Goal: Transaction & Acquisition: Purchase product/service

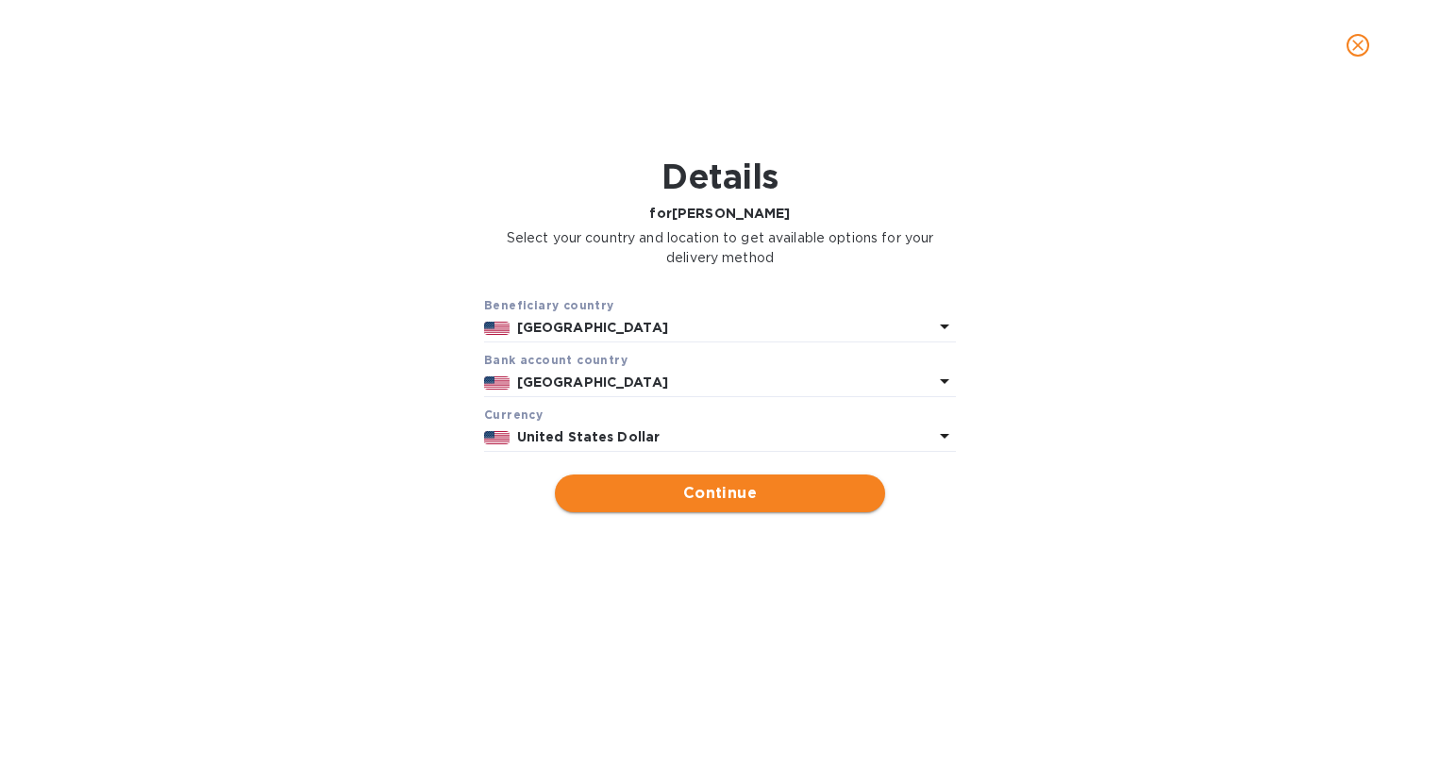
click at [720, 486] on span "Continue" at bounding box center [720, 493] width 300 height 23
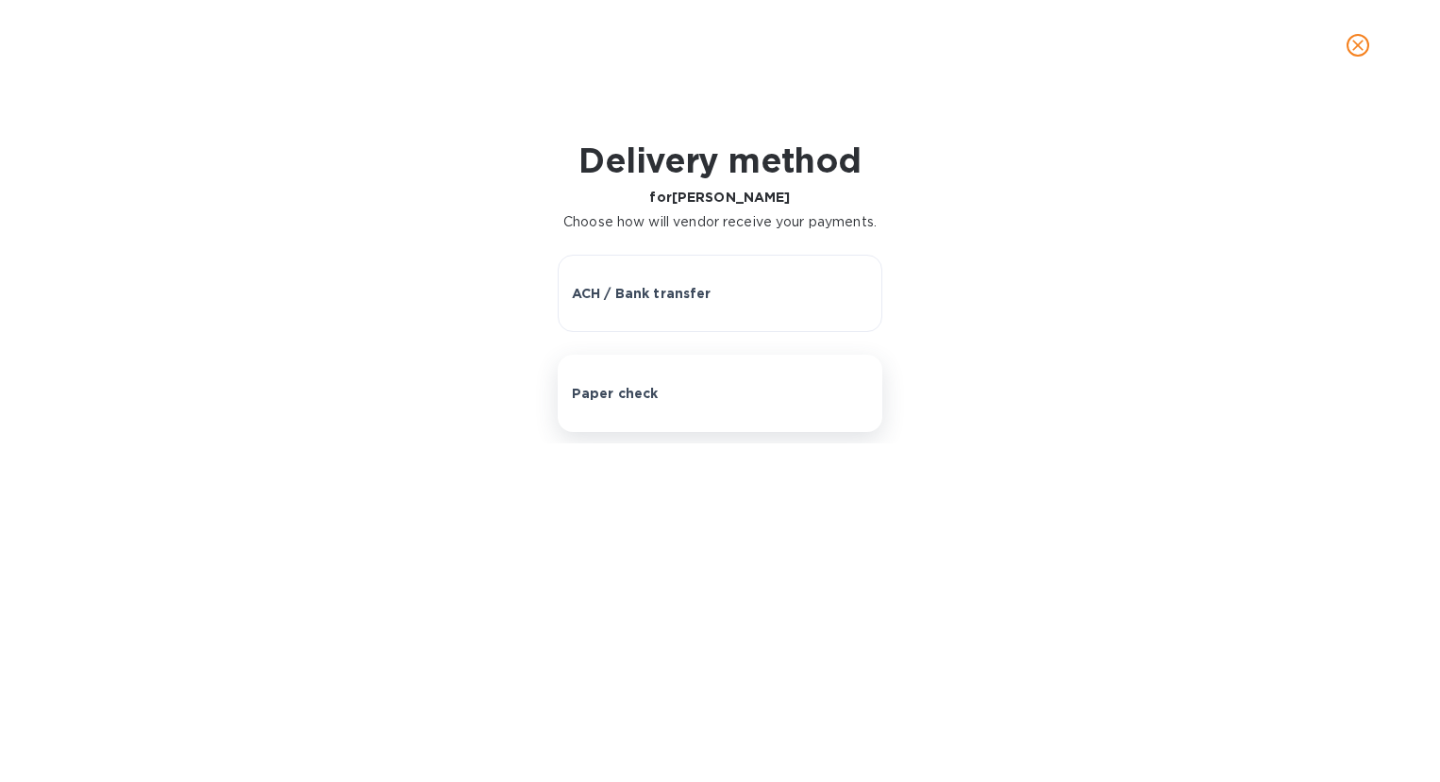
click at [613, 384] on p "Paper check" at bounding box center [615, 393] width 87 height 19
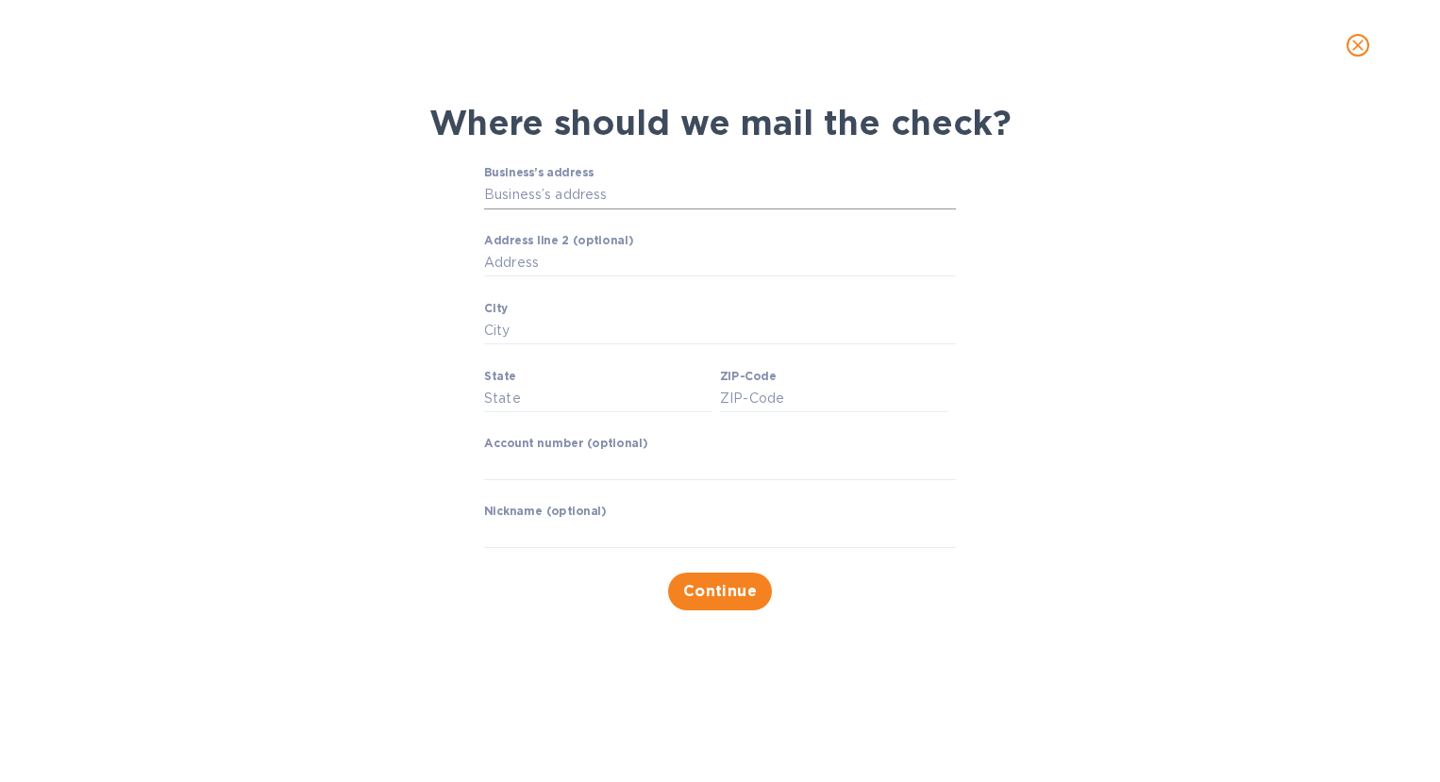
drag, startPoint x: 593, startPoint y: 194, endPoint x: 818, endPoint y: 193, distance: 224.5
click at [593, 194] on input "Business’s address" at bounding box center [720, 195] width 472 height 28
type input "[STREET_ADDRESS]"
type input "Aurora"
type input "[GEOGRAPHIC_DATA]"
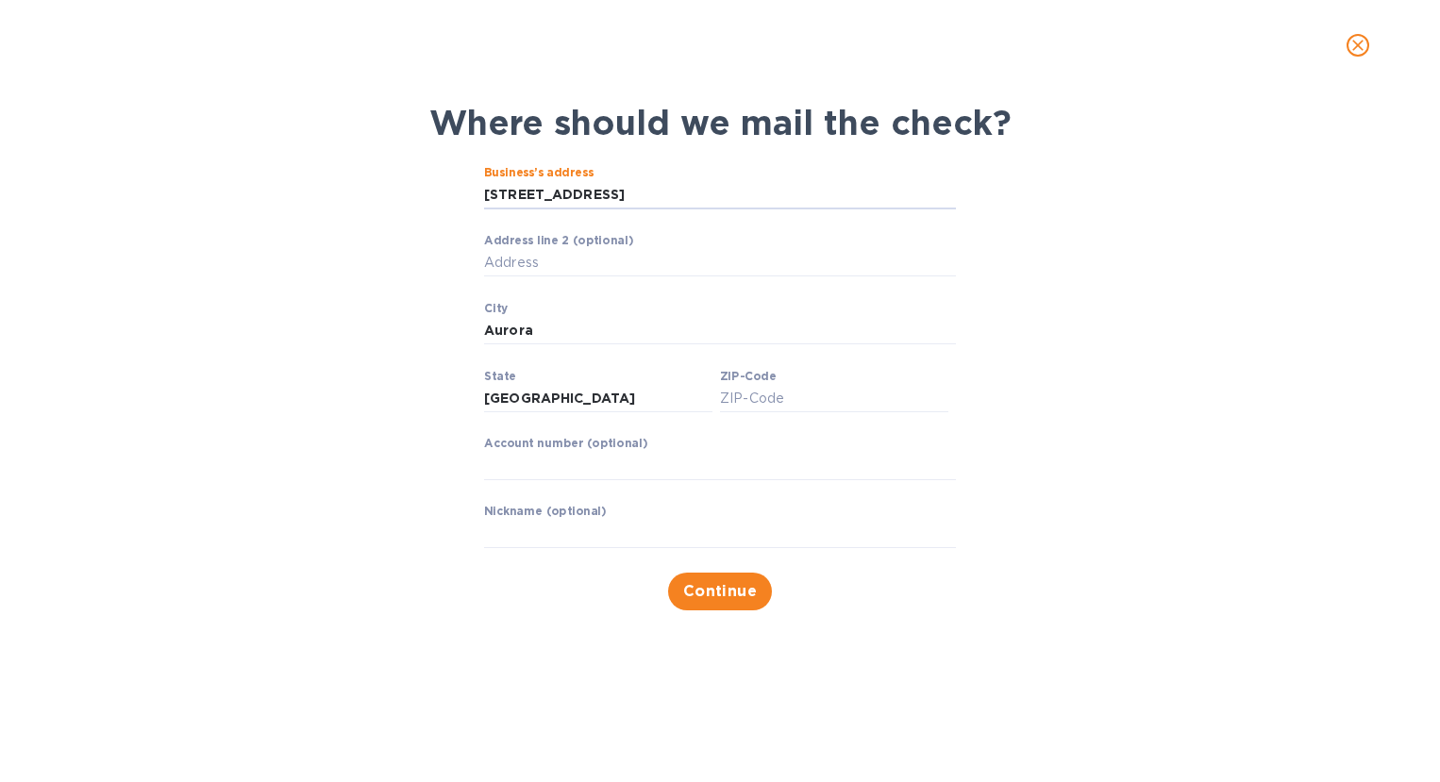
type input "80014"
click at [1132, 391] on div "Where should we mail the check? Business’s address [STREET_ADDRESS] ​ Address l…" at bounding box center [719, 356] width 1409 height 531
click at [729, 593] on span "Continue" at bounding box center [720, 591] width 75 height 23
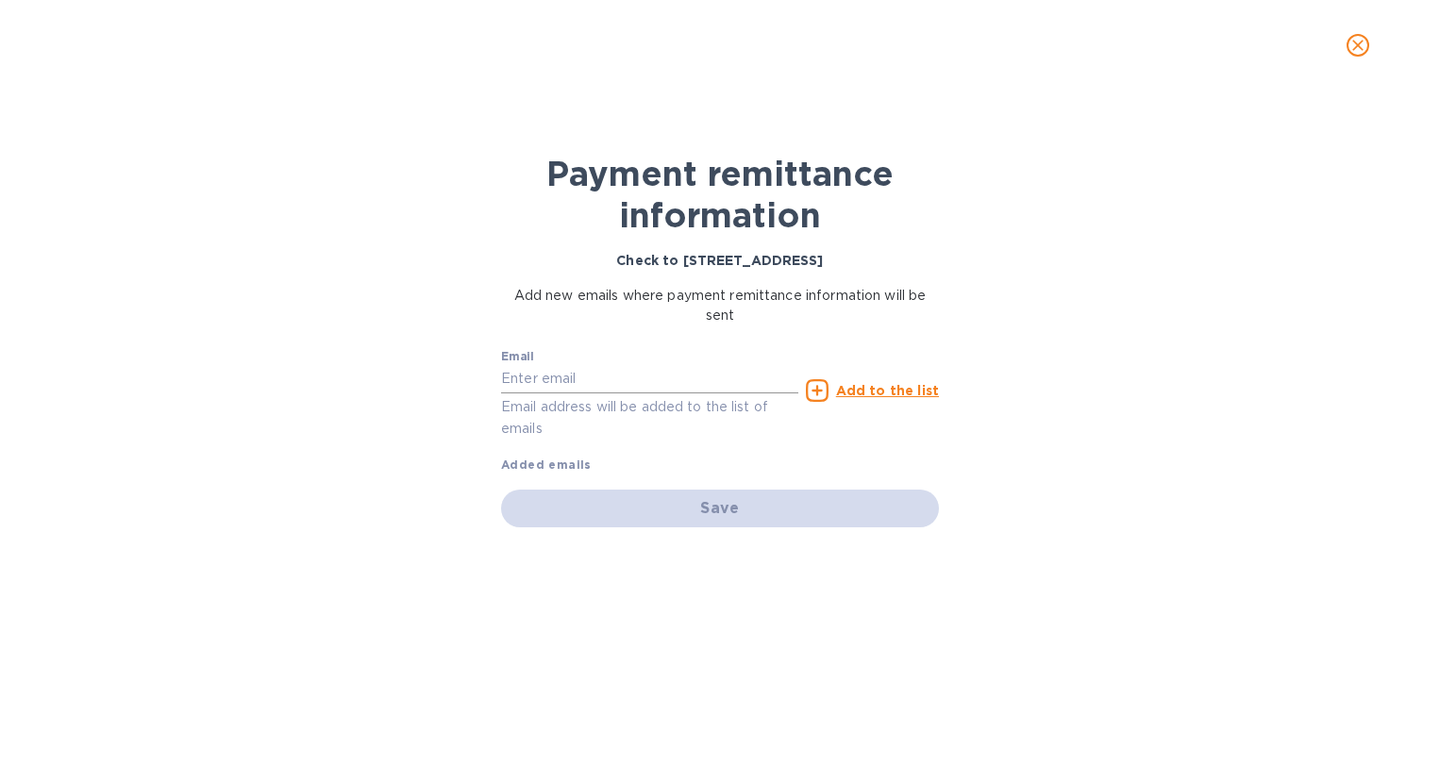
click at [559, 374] on input "text" at bounding box center [649, 379] width 297 height 28
click at [730, 387] on input "[EMAIL_ADDRESS][DOMAIN_NAME]" at bounding box center [649, 379] width 297 height 28
type input "[EMAIL_ADDRESS][DOMAIN_NAME]"
click at [880, 390] on u "Add to the list" at bounding box center [887, 390] width 103 height 15
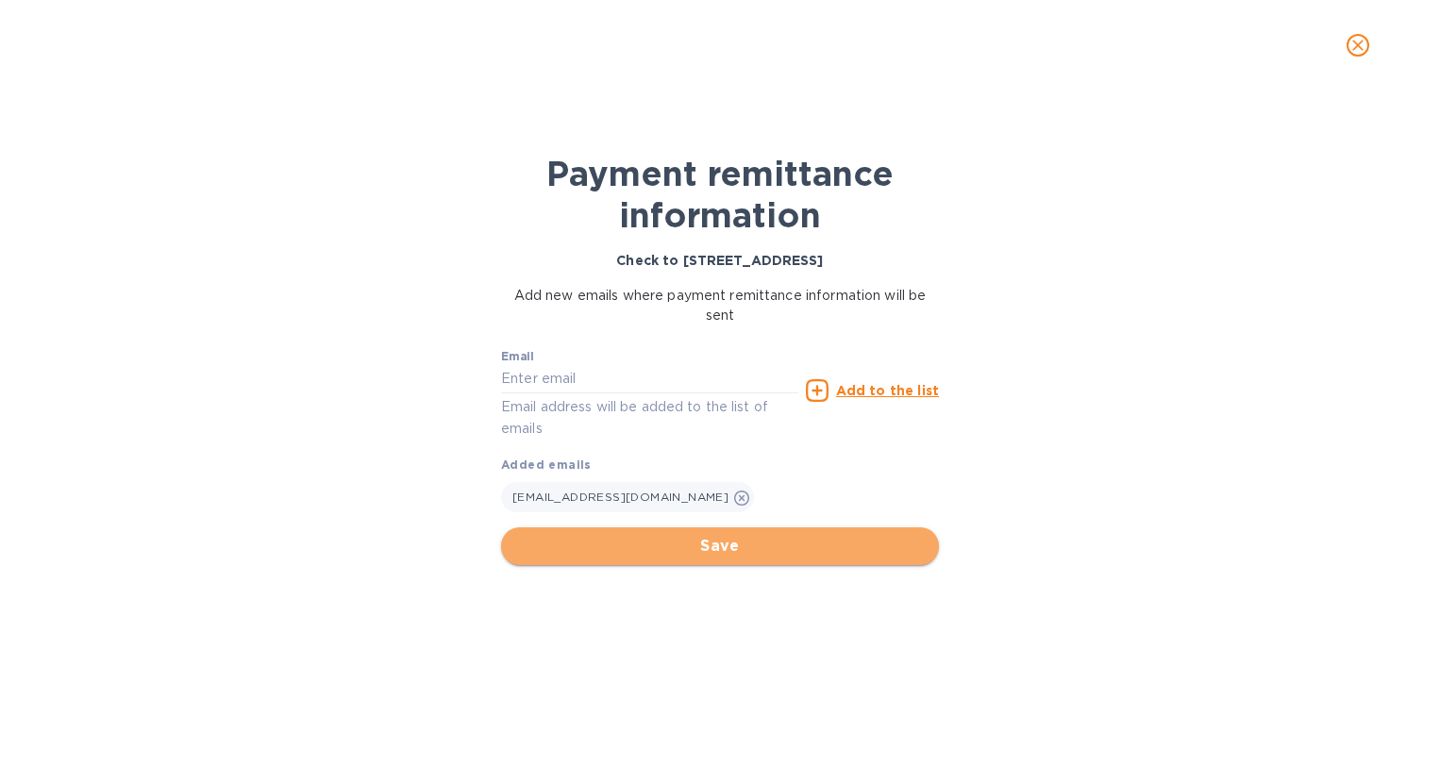
click at [731, 544] on span "Save" at bounding box center [720, 546] width 408 height 23
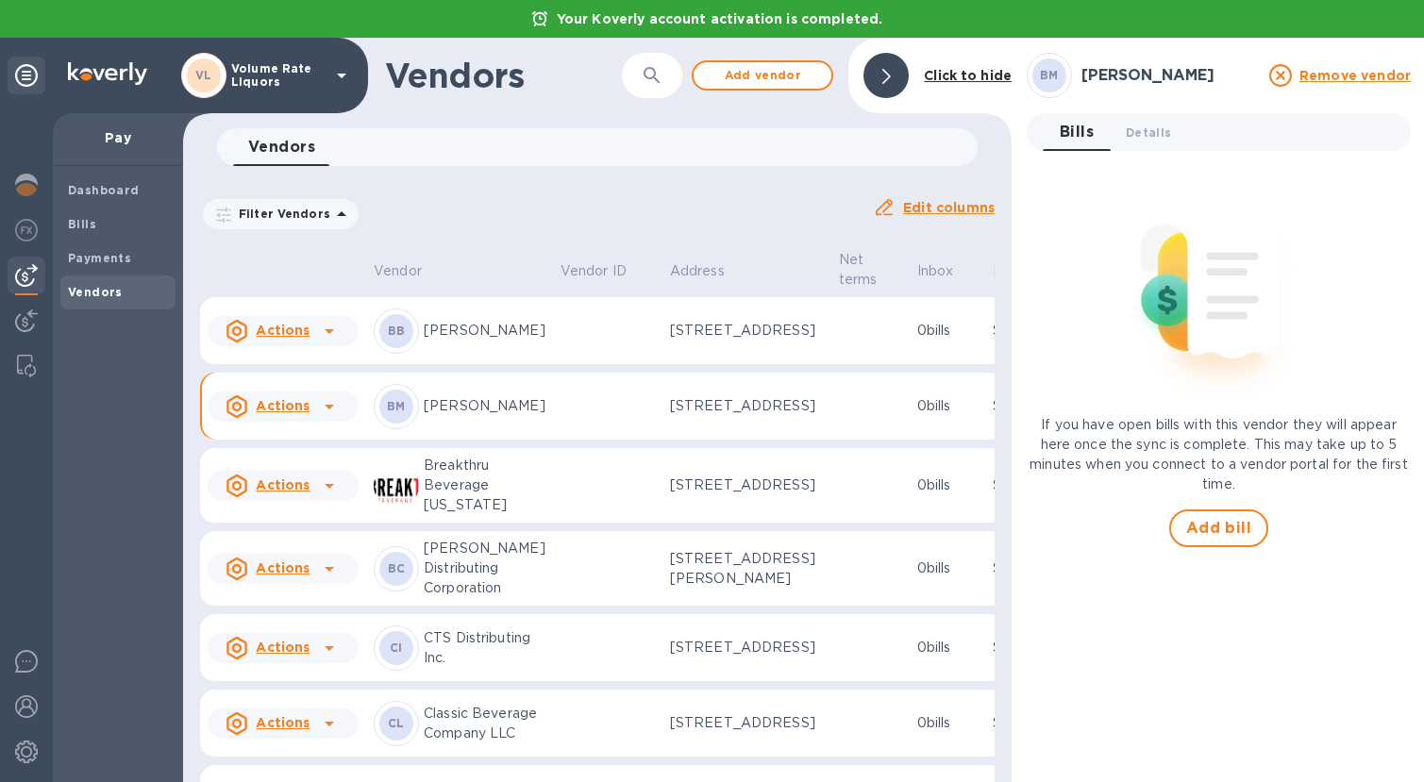
click at [330, 418] on icon at bounding box center [329, 406] width 23 height 23
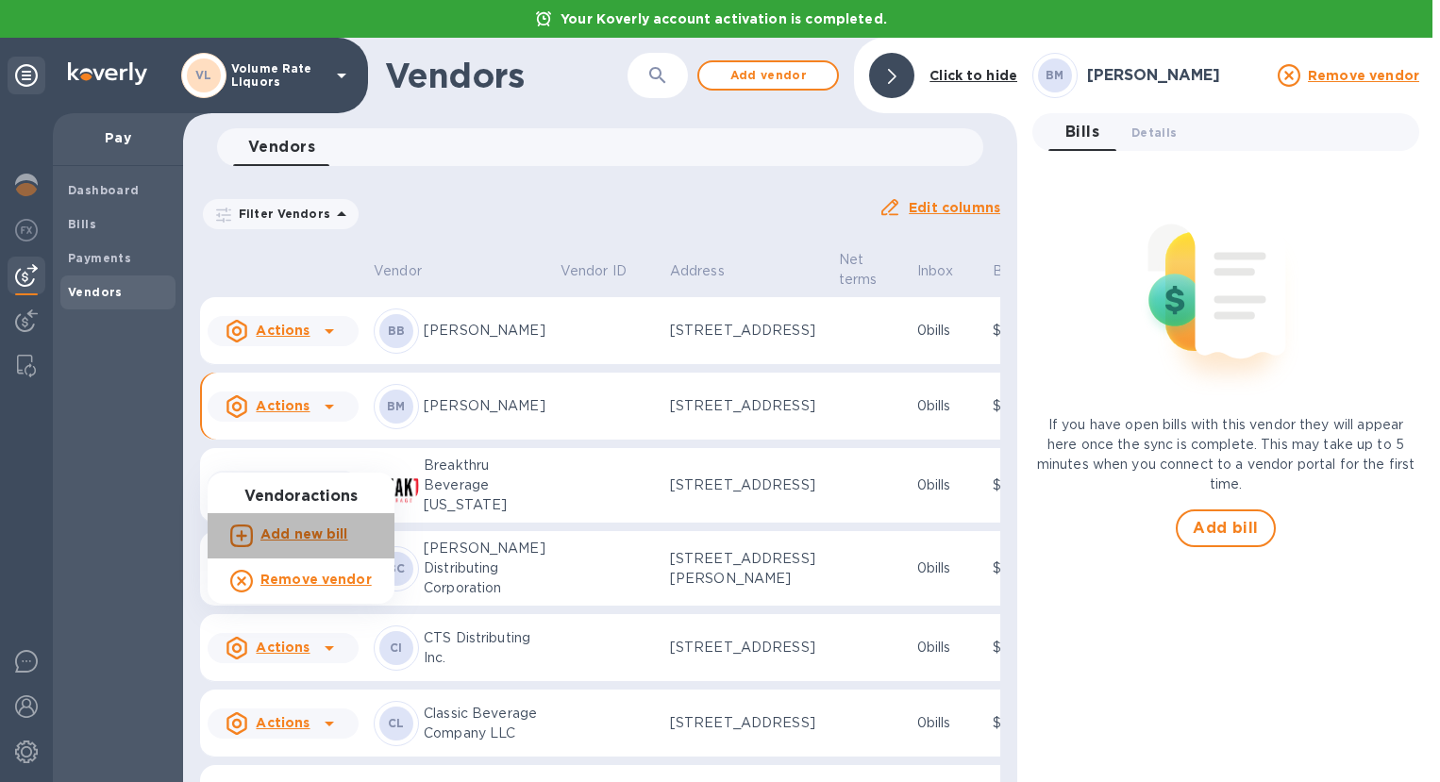
click at [312, 532] on b "Add new bill" at bounding box center [304, 533] width 88 height 15
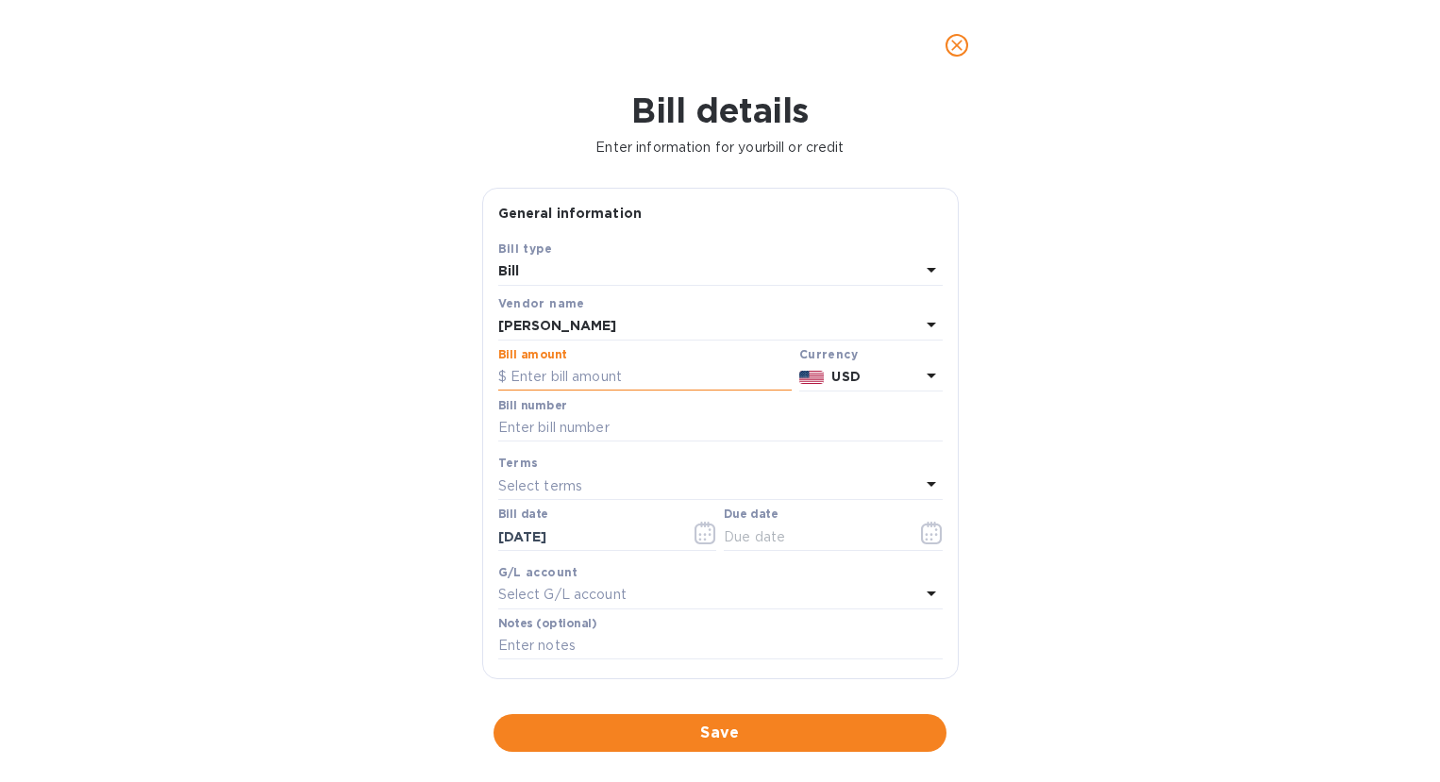
click at [631, 377] on input "text" at bounding box center [644, 377] width 293 height 28
type input "72.24"
drag, startPoint x: 506, startPoint y: 425, endPoint x: 517, endPoint y: 423, distance: 11.7
click at [508, 425] on input "text" at bounding box center [720, 428] width 444 height 28
type input "09122025"
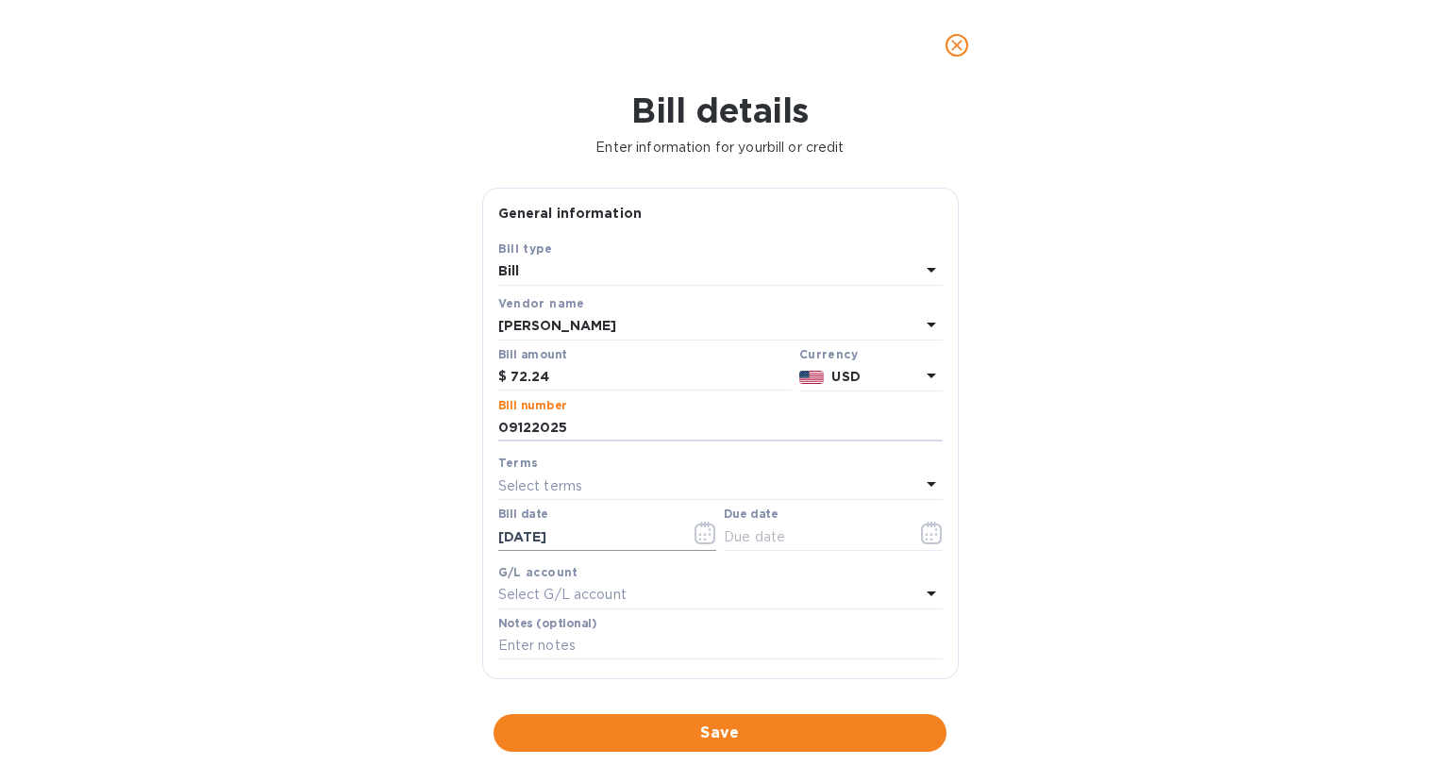
click at [578, 534] on input "[DATE]" at bounding box center [587, 537] width 178 height 28
click at [700, 536] on icon "button" at bounding box center [705, 533] width 22 height 23
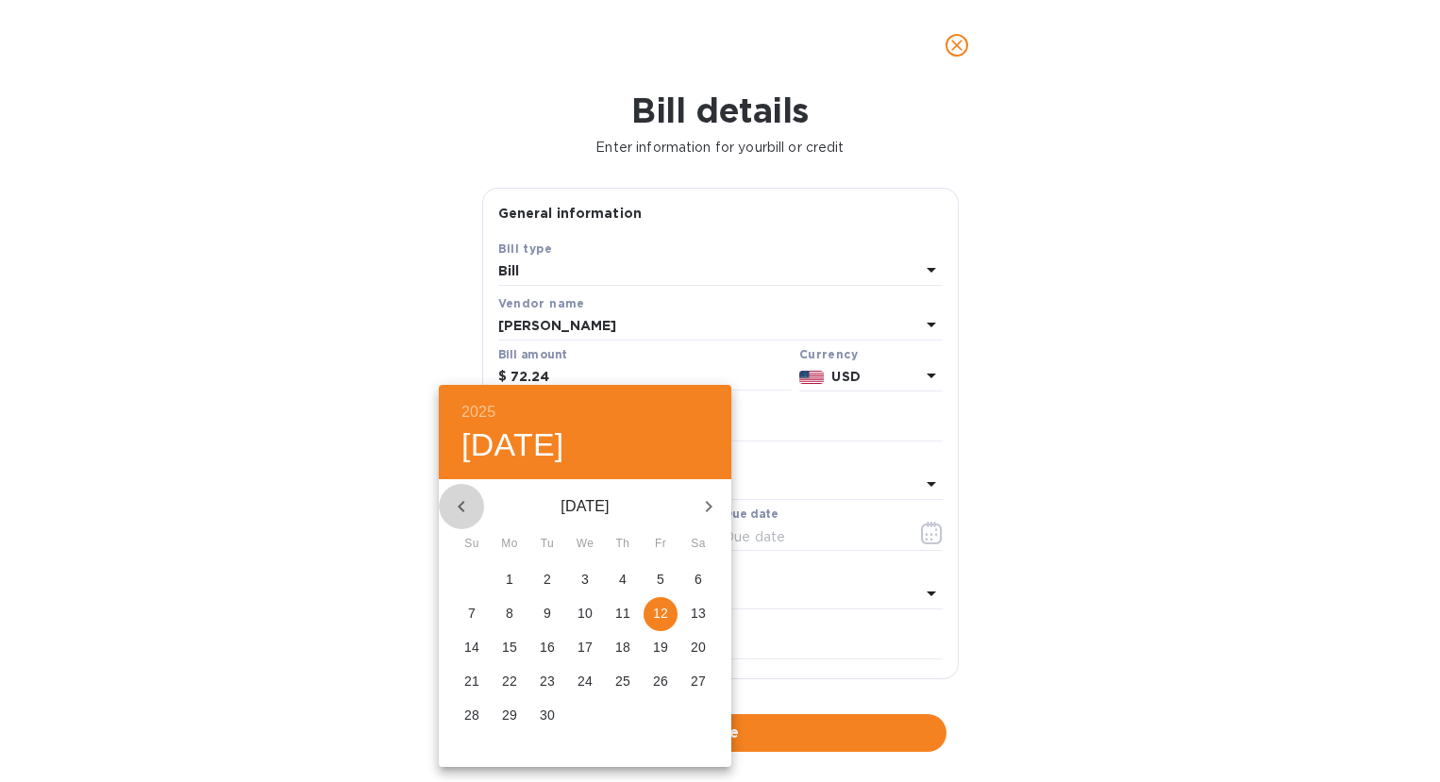
drag, startPoint x: 470, startPoint y: 508, endPoint x: 482, endPoint y: 500, distance: 14.4
click at [471, 506] on icon "button" at bounding box center [461, 506] width 23 height 23
click at [656, 575] on span "1" at bounding box center [660, 579] width 34 height 19
type input "[DATE]"
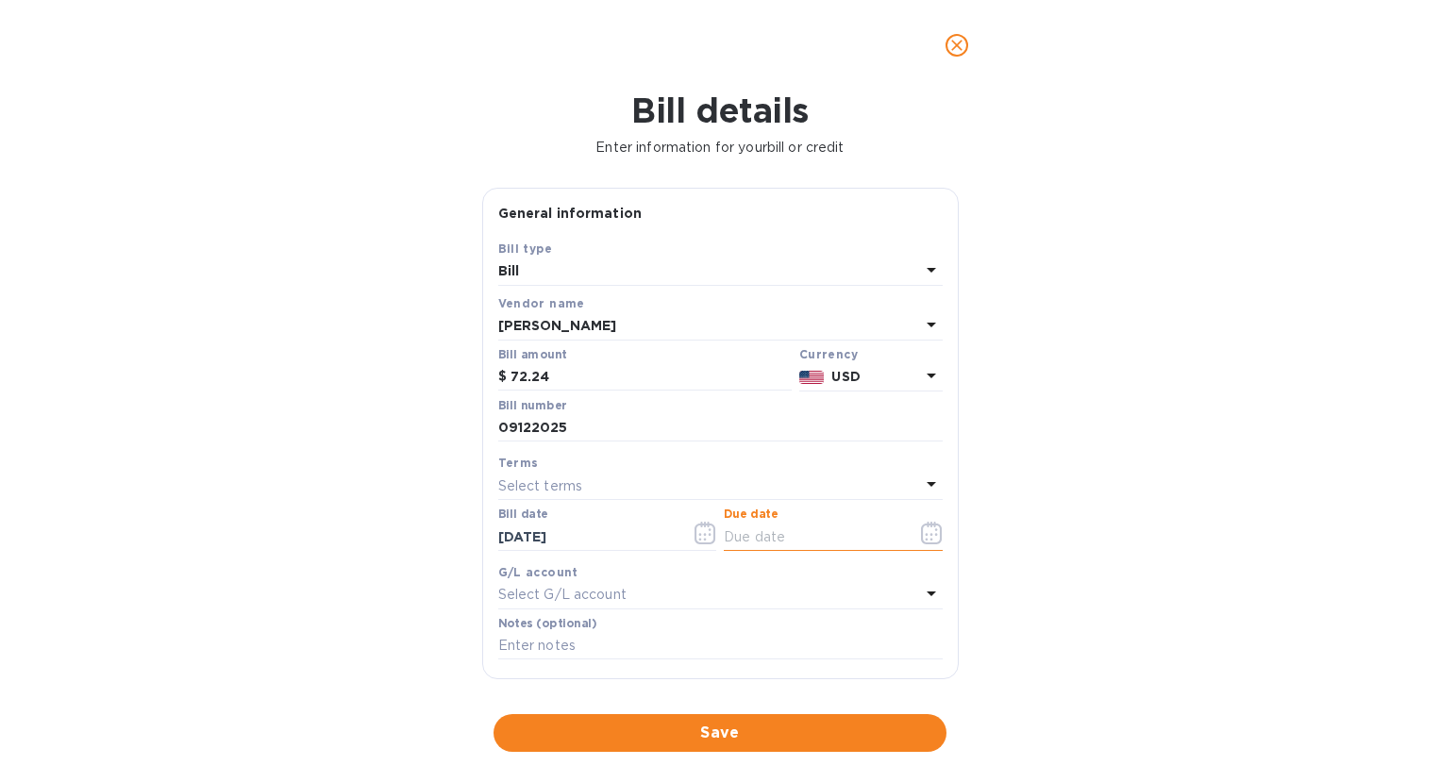
click at [794, 529] on input "text" at bounding box center [813, 537] width 178 height 28
click at [934, 535] on icon "button" at bounding box center [935, 534] width 3 height 3
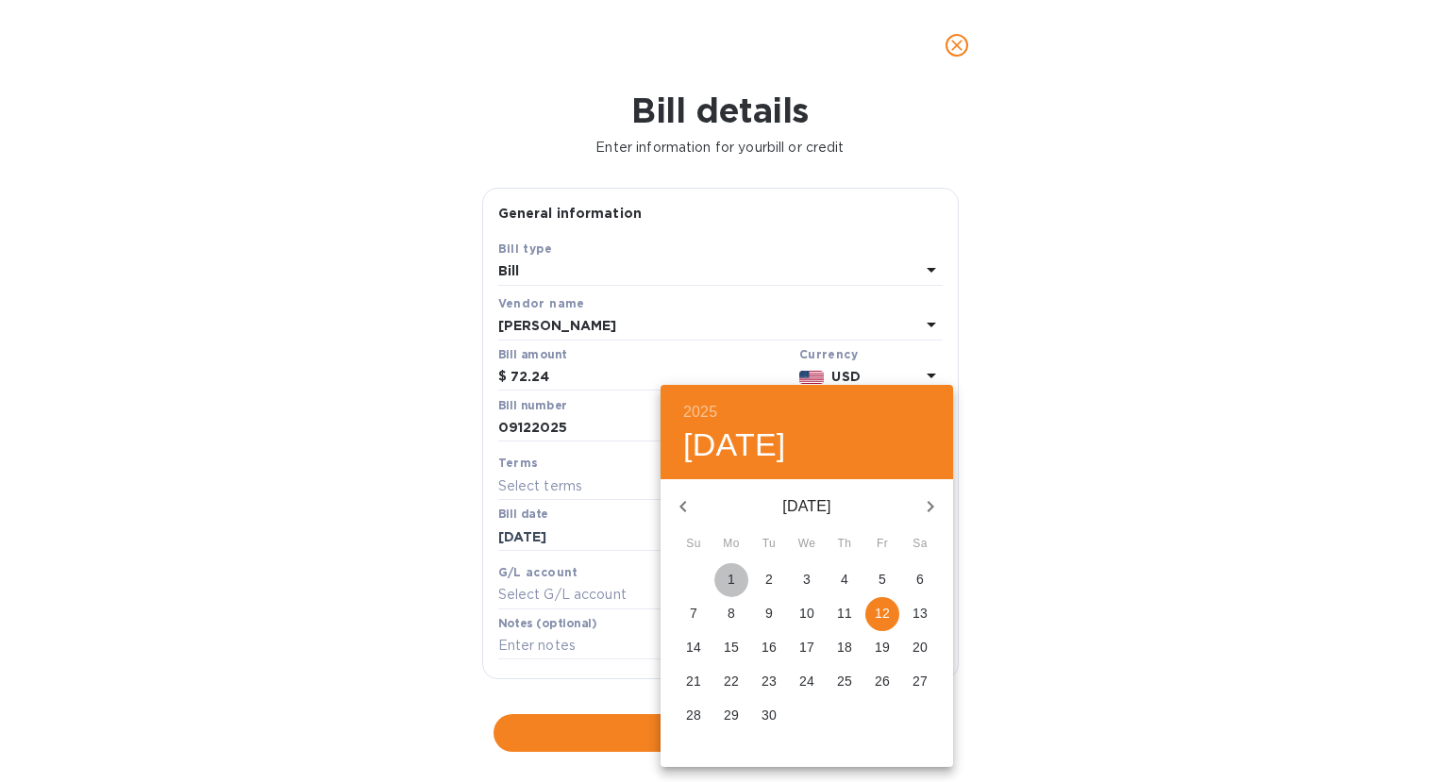
click at [730, 582] on p "1" at bounding box center [731, 579] width 8 height 19
type input "[DATE]"
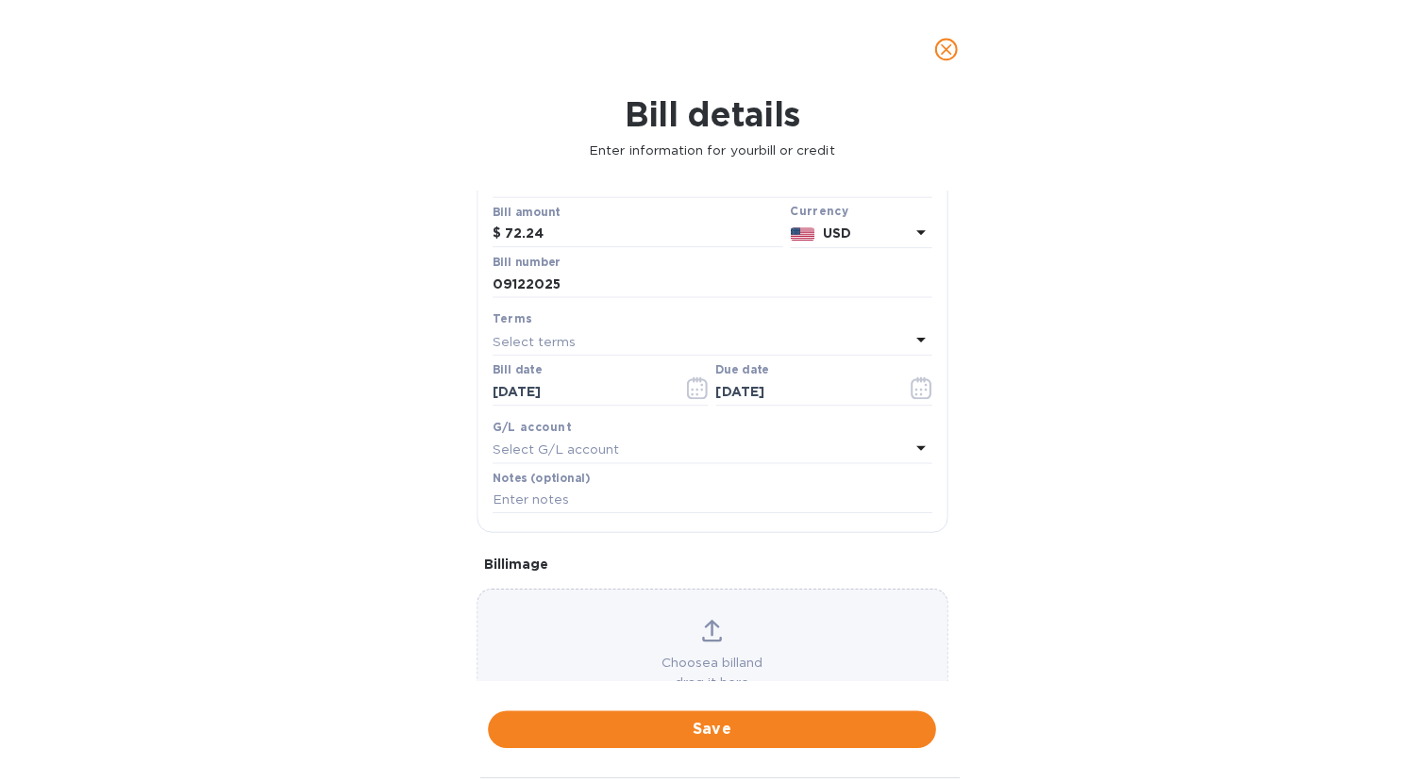
scroll to position [210, 0]
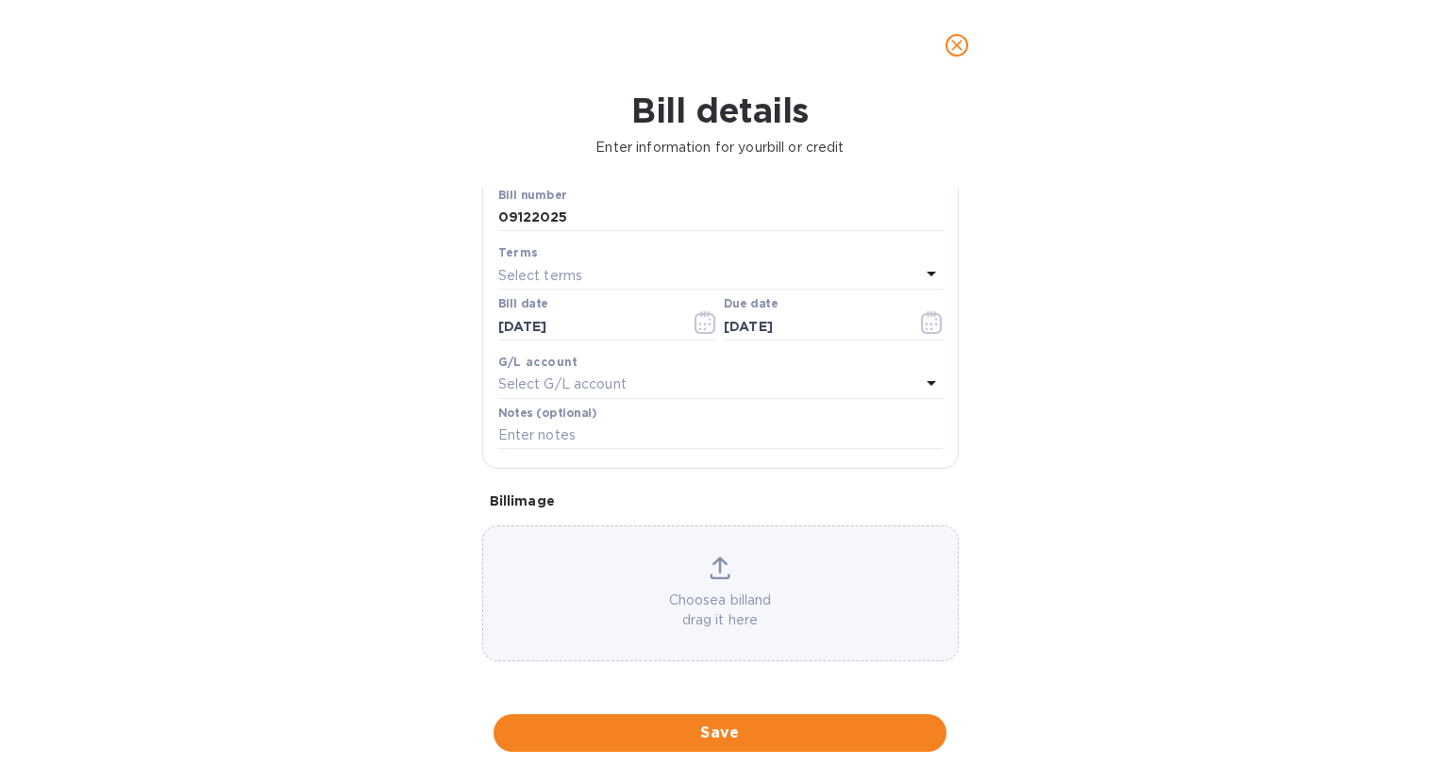
click at [717, 737] on span "Save" at bounding box center [719, 733] width 423 height 23
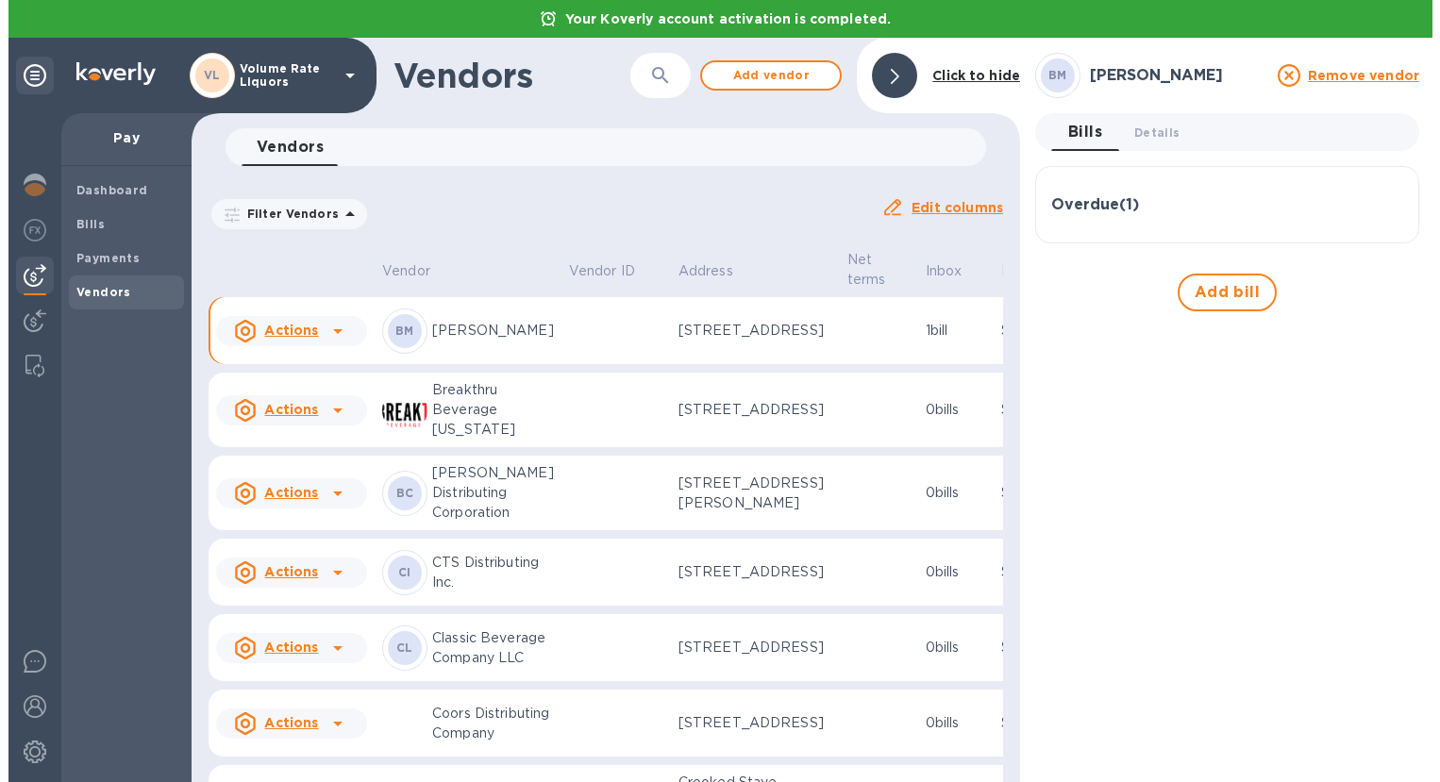
scroll to position [94, 0]
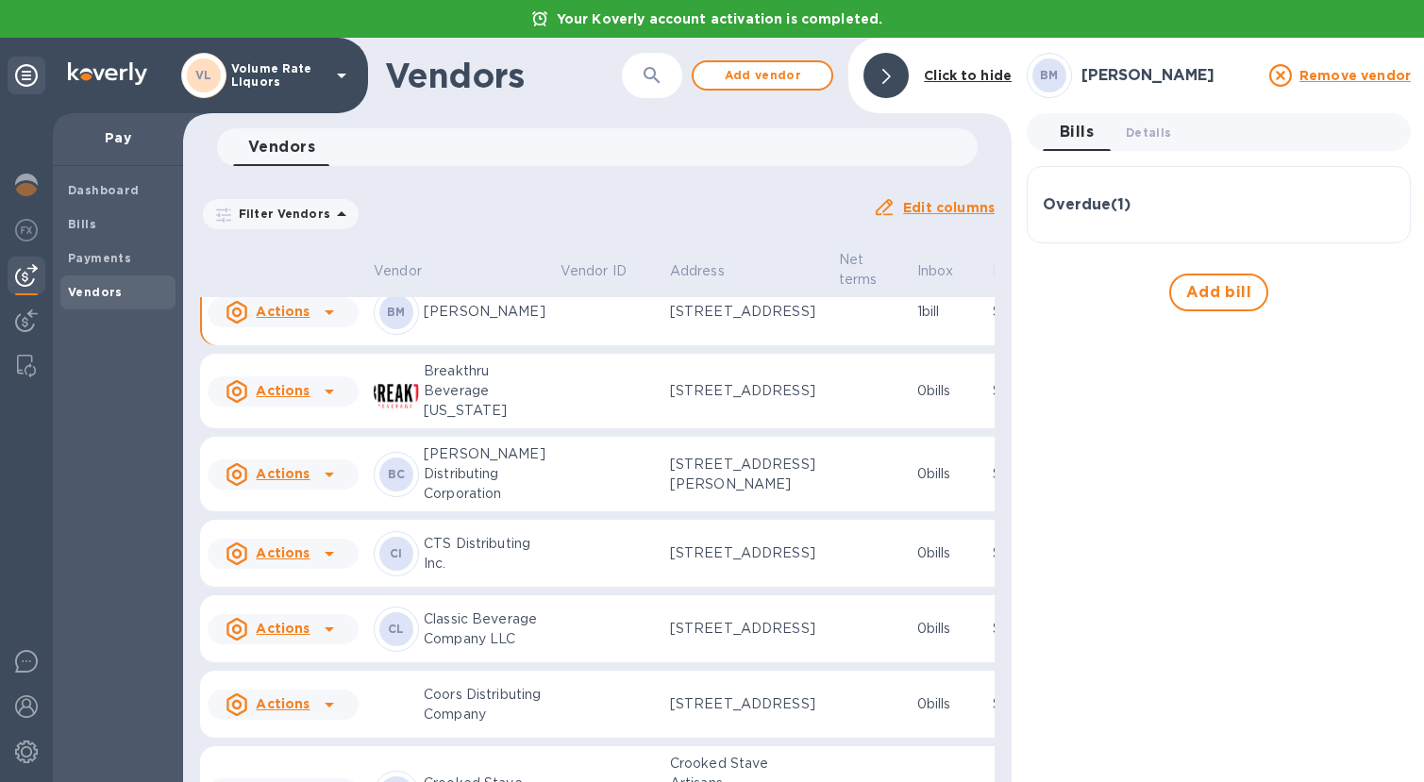
click at [276, 319] on u "Actions" at bounding box center [283, 311] width 54 height 15
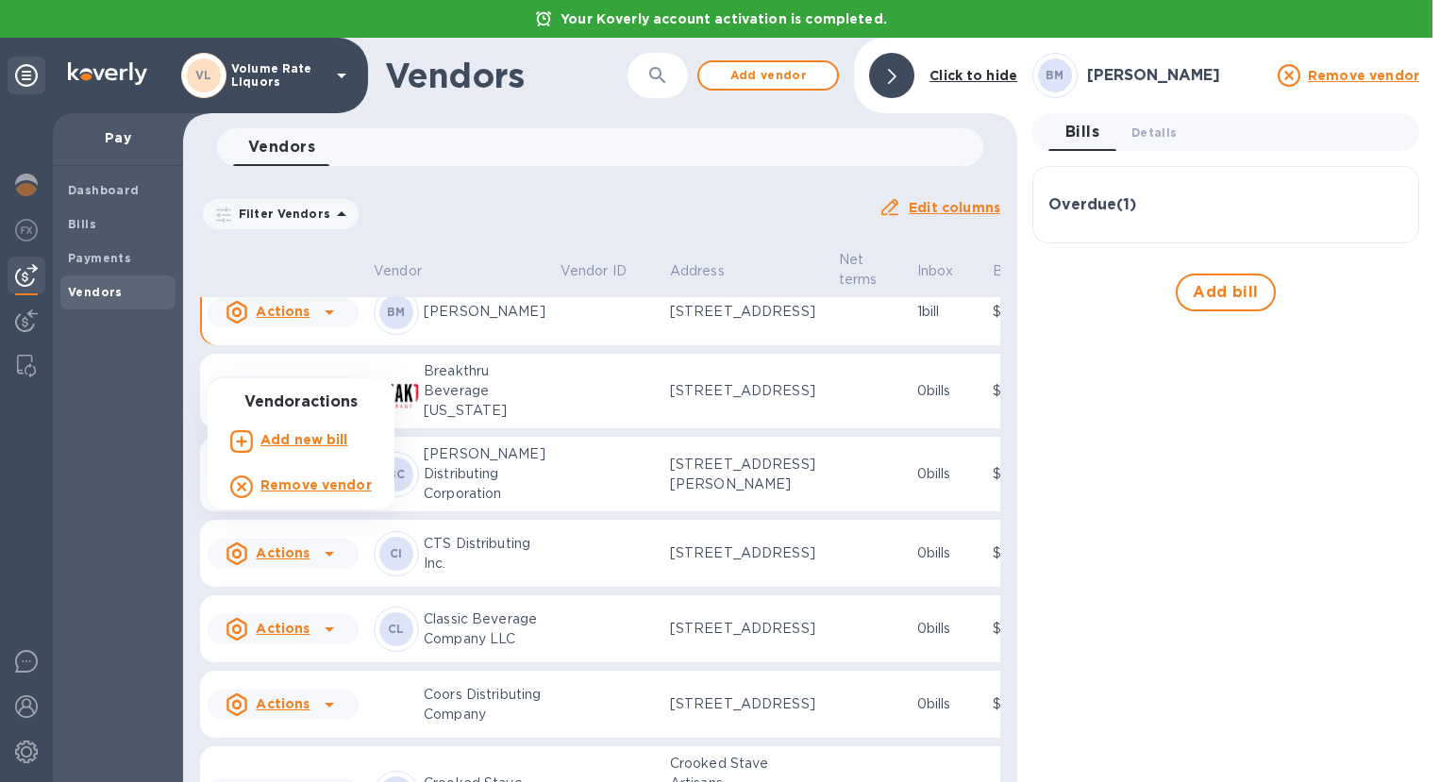
click at [461, 360] on div at bounding box center [720, 391] width 1440 height 782
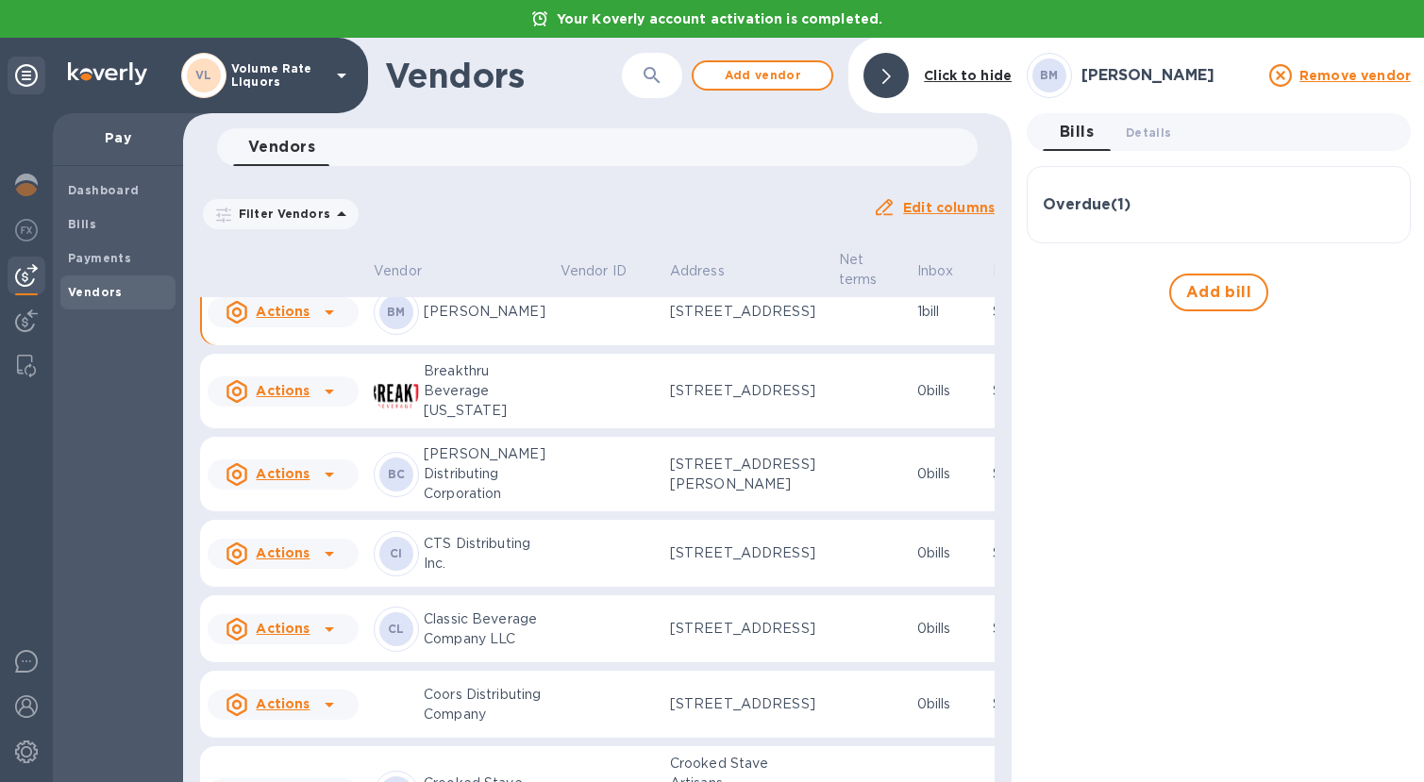
click at [882, 79] on div at bounding box center [885, 75] width 45 height 45
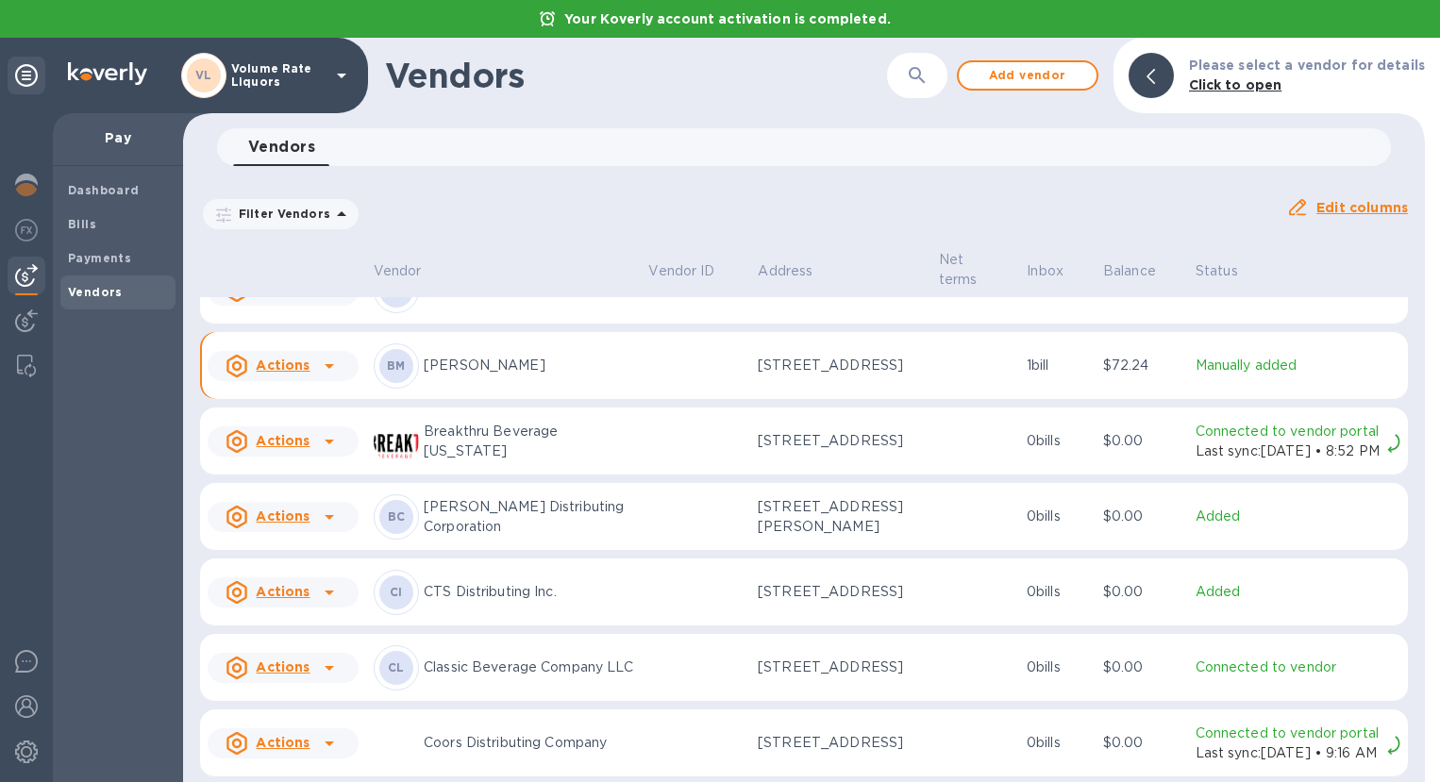
scroll to position [0, 0]
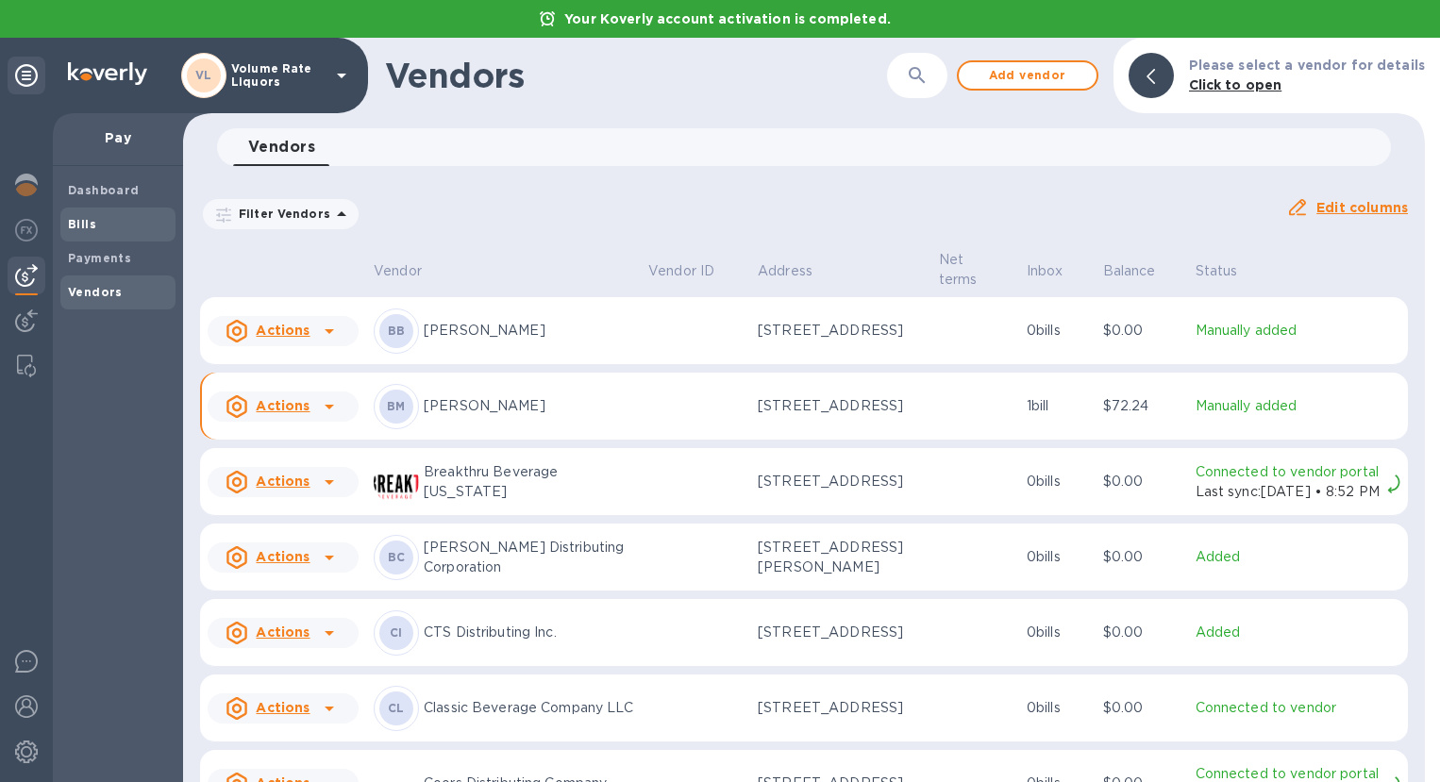
click at [76, 222] on b "Bills" at bounding box center [82, 224] width 28 height 14
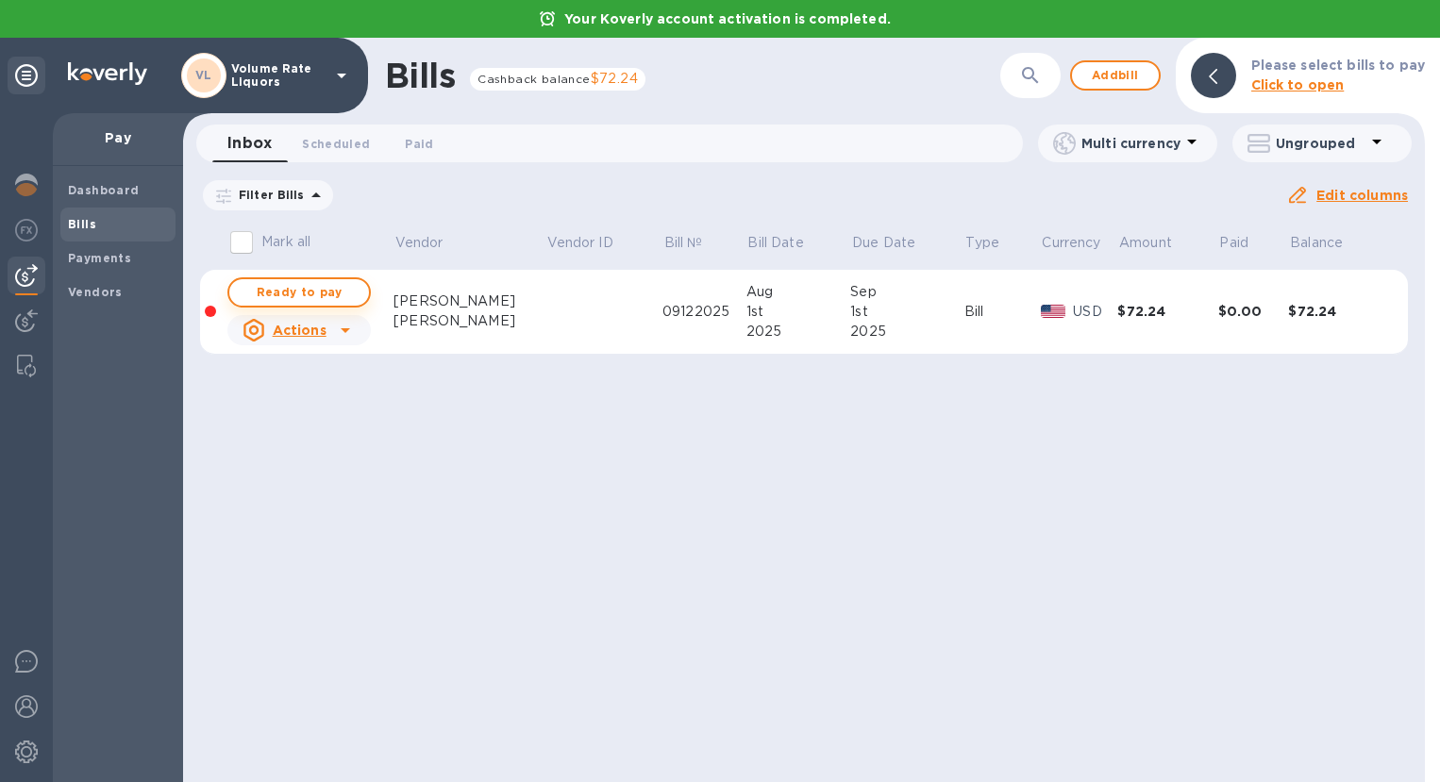
click at [333, 294] on span "Ready to pay" at bounding box center [298, 292] width 109 height 23
checkbox input "true"
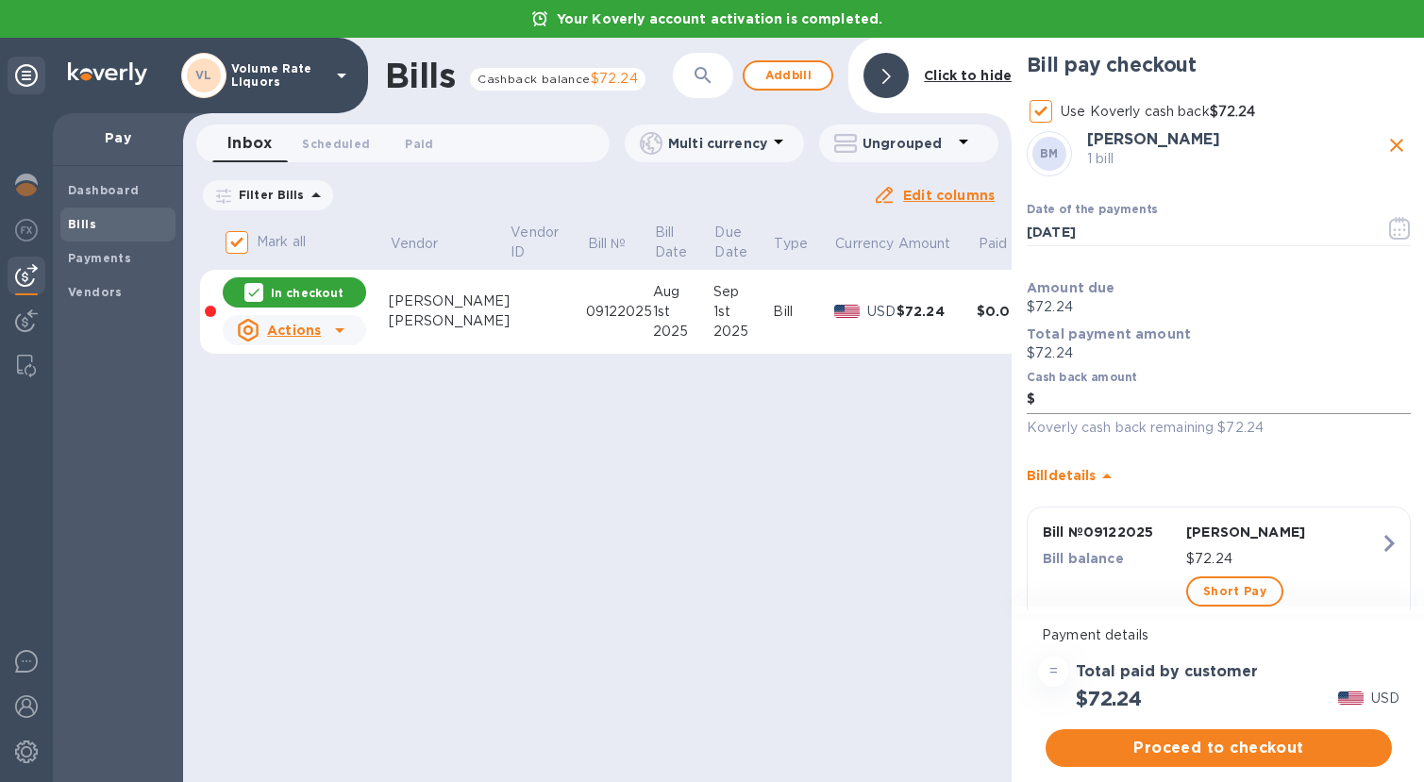
click at [1063, 400] on input "text" at bounding box center [1222, 400] width 375 height 28
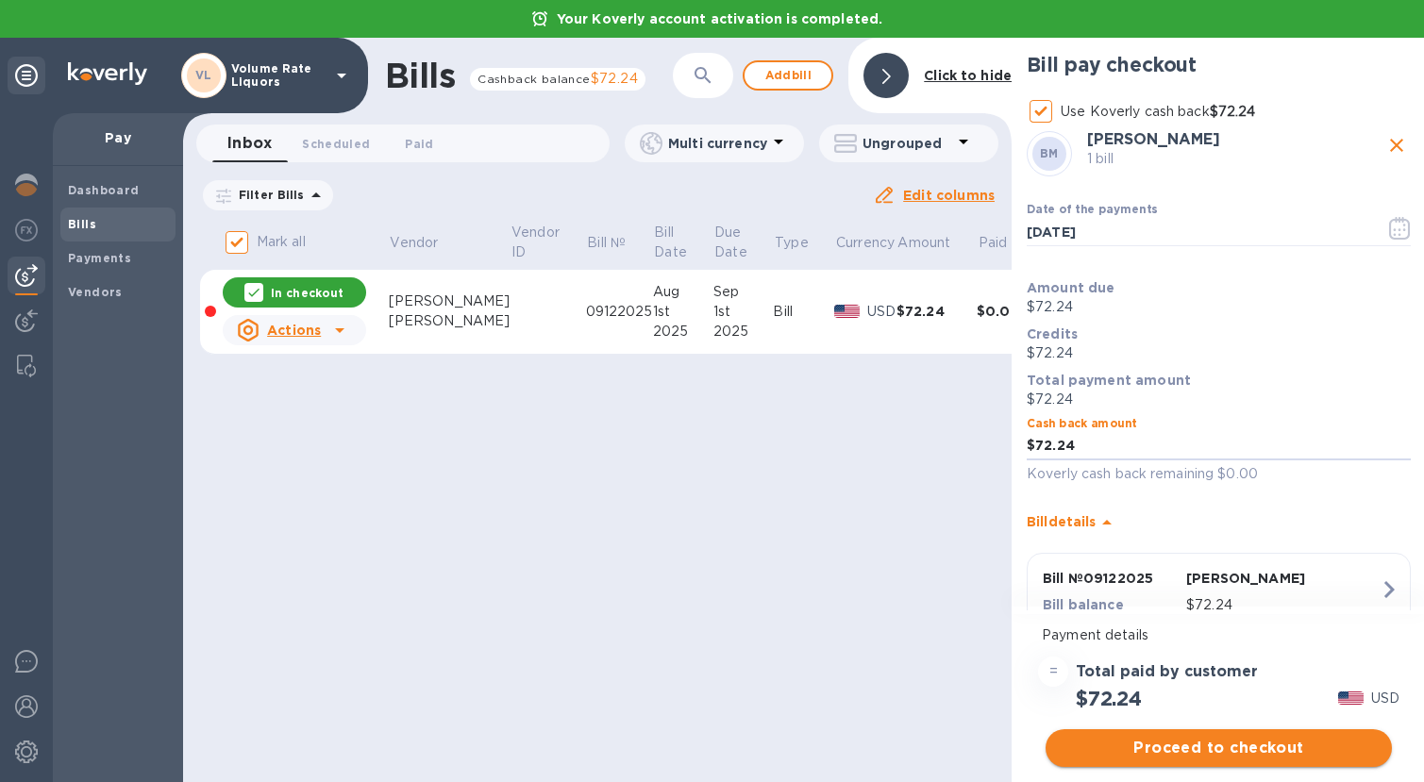
type input "72.24"
click at [1169, 750] on span "Proceed to checkout" at bounding box center [1218, 748] width 316 height 23
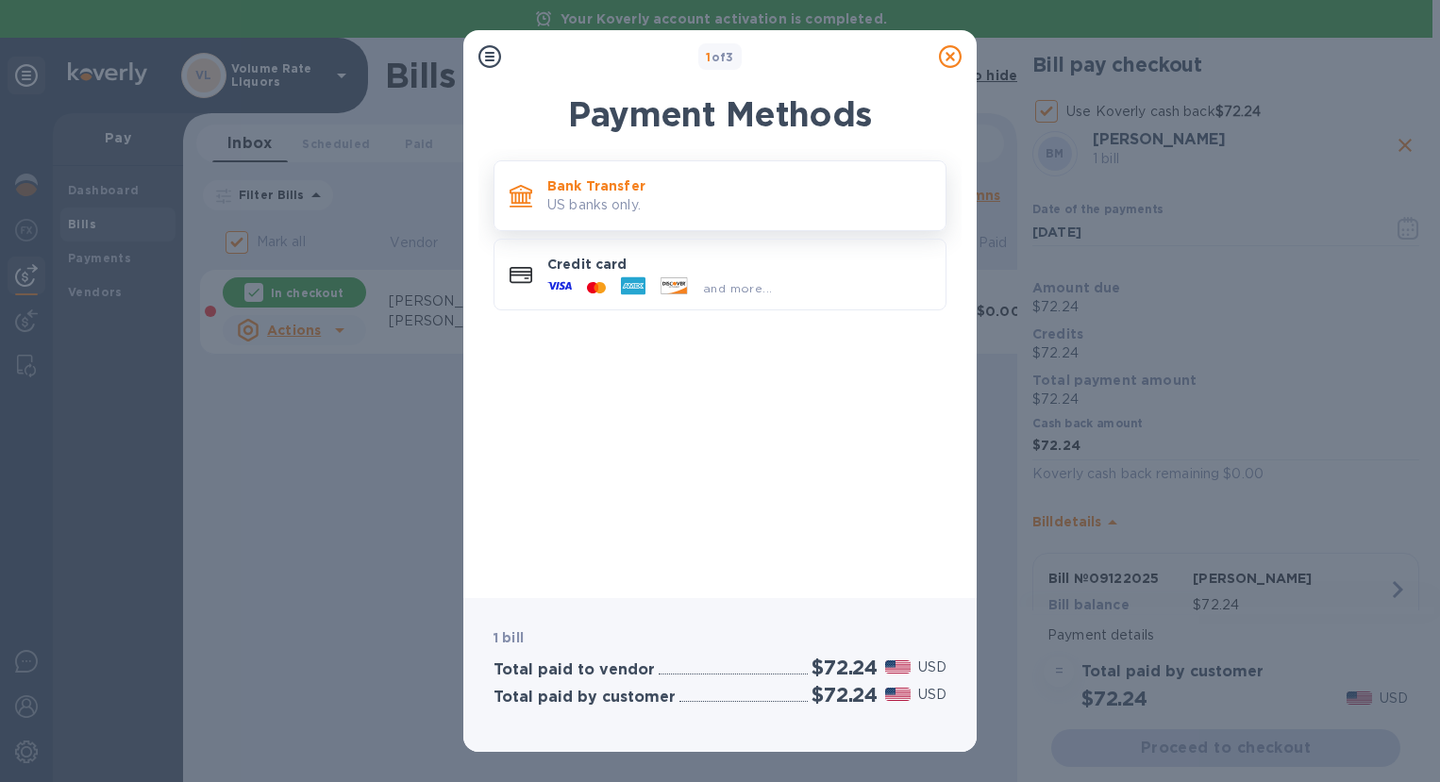
click at [728, 199] on p "US banks only." at bounding box center [738, 205] width 383 height 20
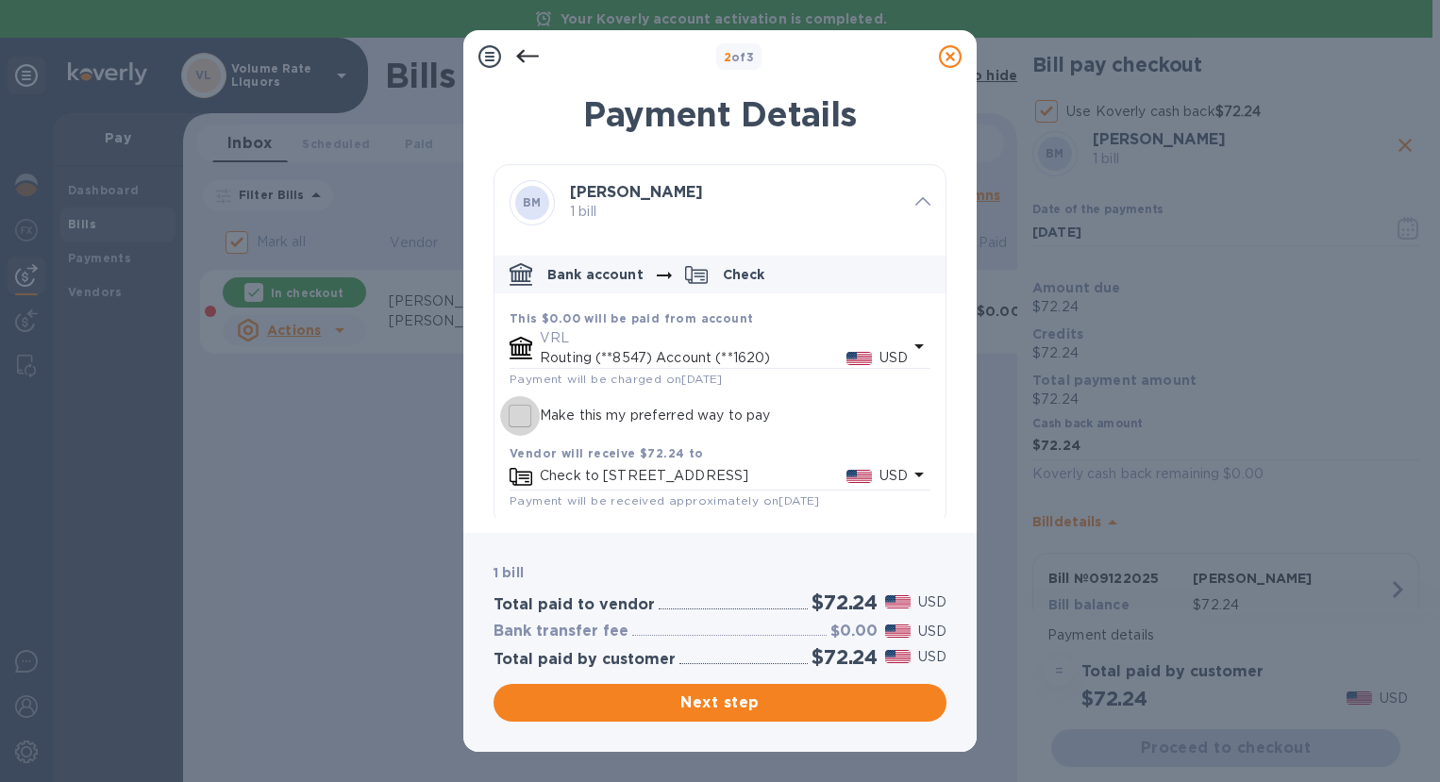
click at [524, 414] on input "Make this my preferred way to pay" at bounding box center [520, 416] width 40 height 40
checkbox input "true"
click at [705, 708] on span "Next step" at bounding box center [719, 703] width 423 height 23
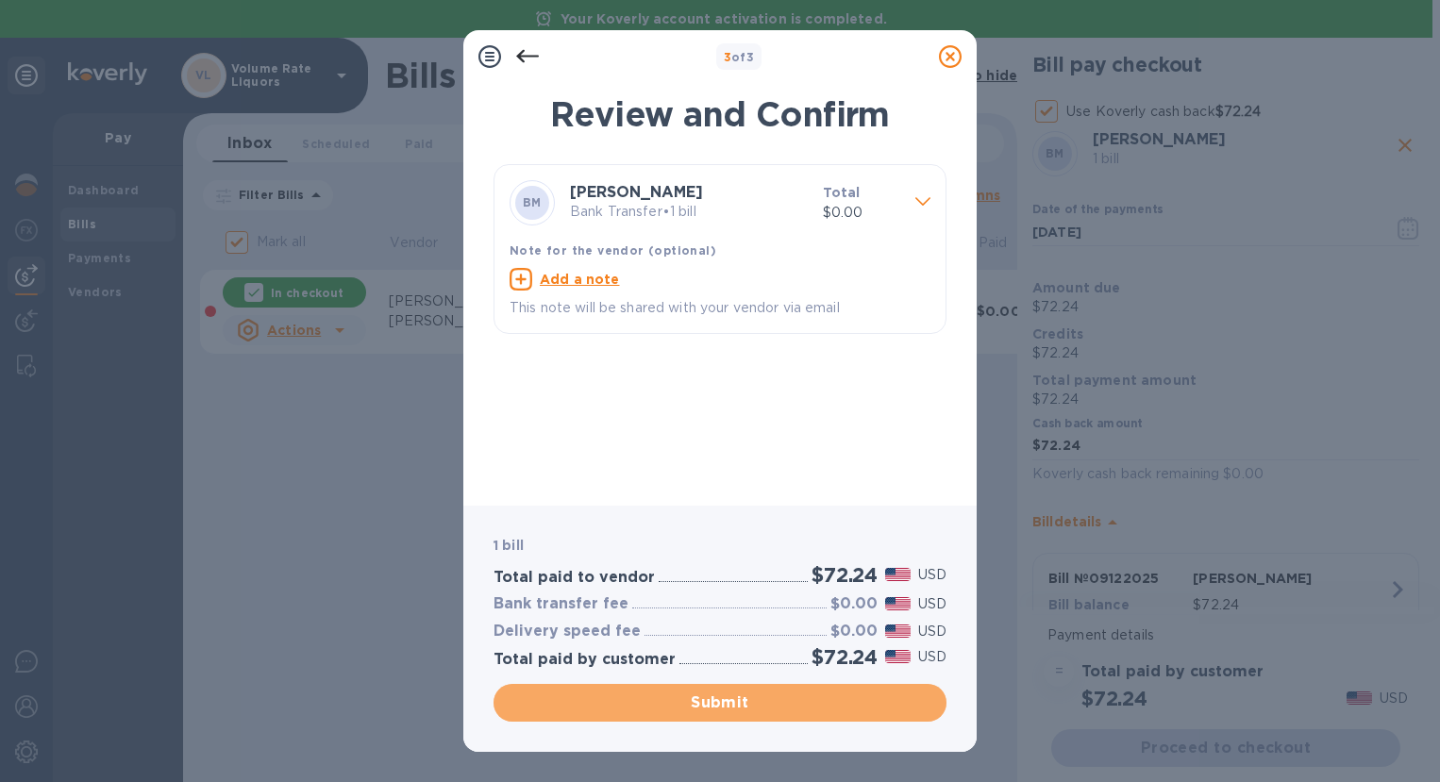
drag, startPoint x: 705, startPoint y: 705, endPoint x: 1423, endPoint y: 593, distance: 726.5
click at [799, 694] on span "Submit" at bounding box center [719, 703] width 423 height 23
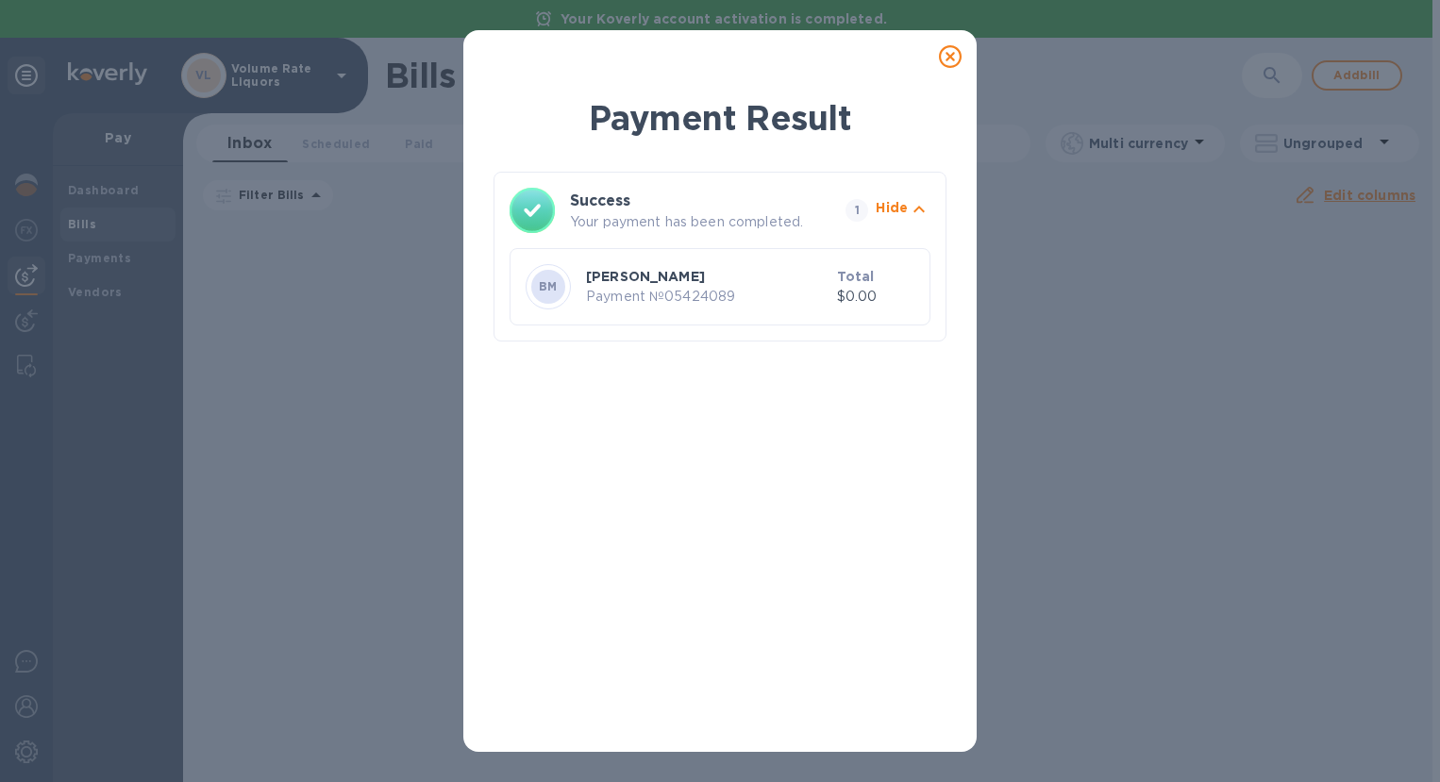
click at [949, 53] on icon at bounding box center [950, 56] width 23 height 23
